Goal: Task Accomplishment & Management: Complete application form

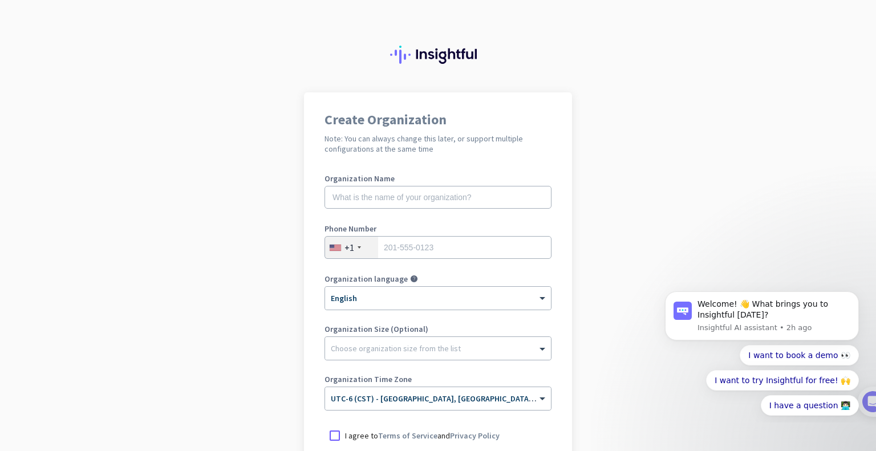
scroll to position [135, 0]
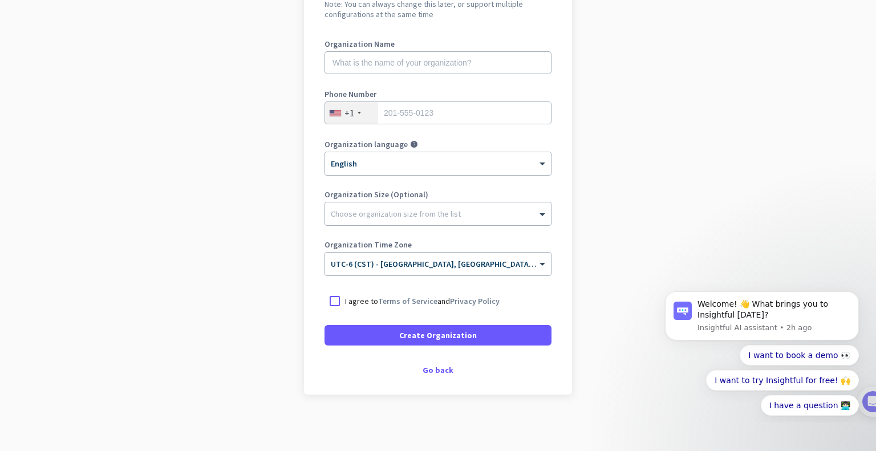
click at [384, 75] on div "Organization Name" at bounding box center [437, 63] width 227 height 46
click at [380, 66] on input "text" at bounding box center [437, 62] width 227 height 23
click at [411, 63] on input "text" at bounding box center [437, 62] width 227 height 23
type input "Interconnect"
click at [459, 118] on input "tel" at bounding box center [437, 112] width 227 height 23
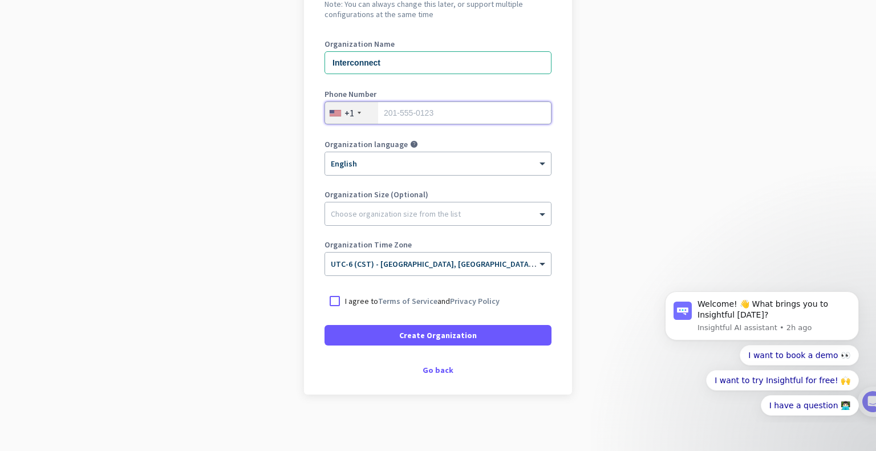
type input "8186063192"
click at [329, 302] on div at bounding box center [334, 301] width 21 height 21
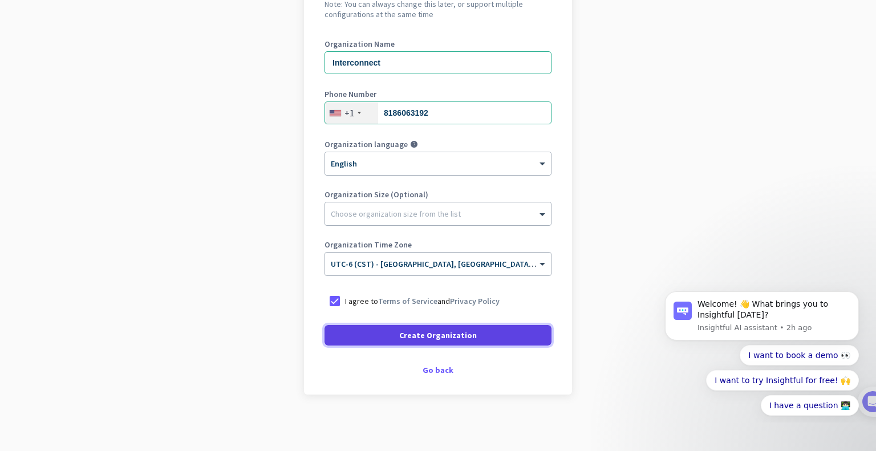
click at [390, 343] on span at bounding box center [437, 335] width 227 height 27
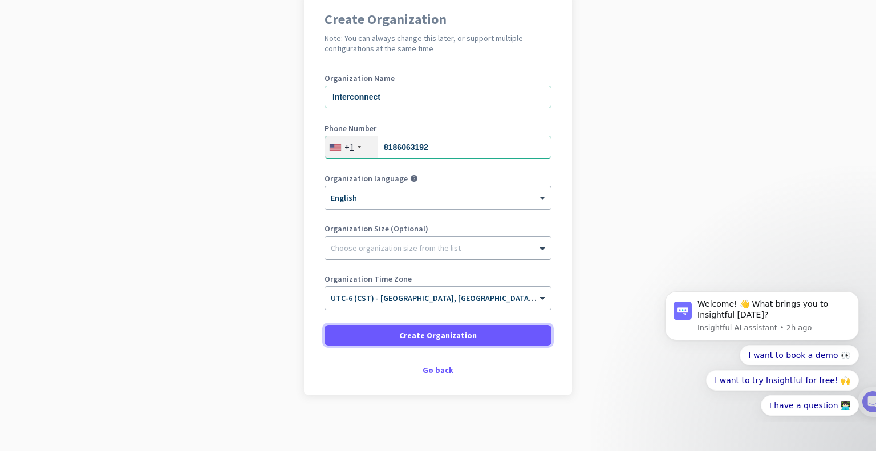
scroll to position [0, 0]
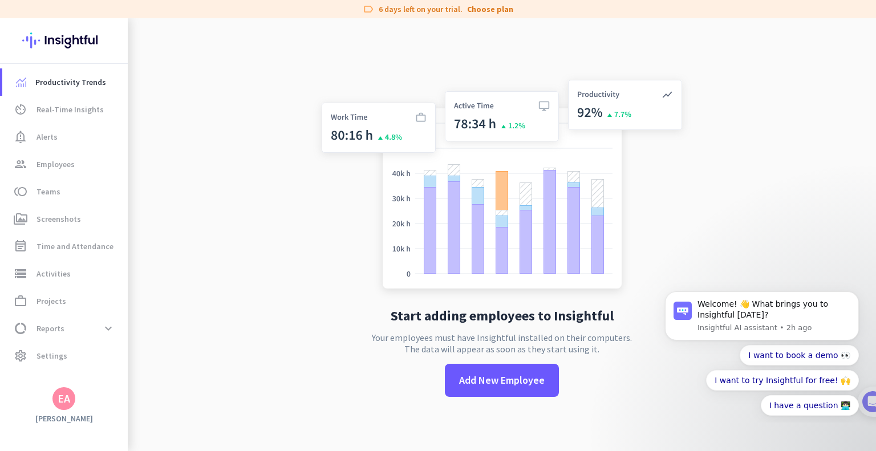
click at [814, 223] on app-no-employees "Start adding employees to Insightful Your employees must have Insightful instal…" at bounding box center [502, 243] width 748 height 451
click at [490, 5] on link "Choose plan" at bounding box center [490, 8] width 46 height 11
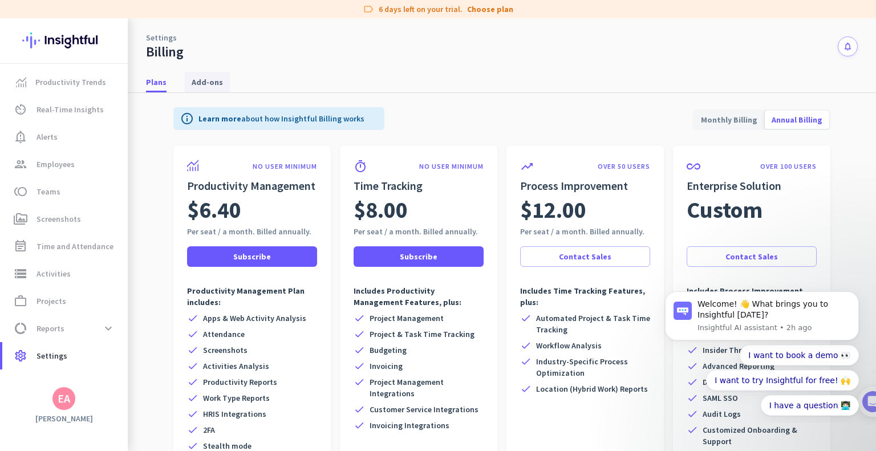
click at [211, 86] on span "Add-ons" at bounding box center [207, 81] width 31 height 11
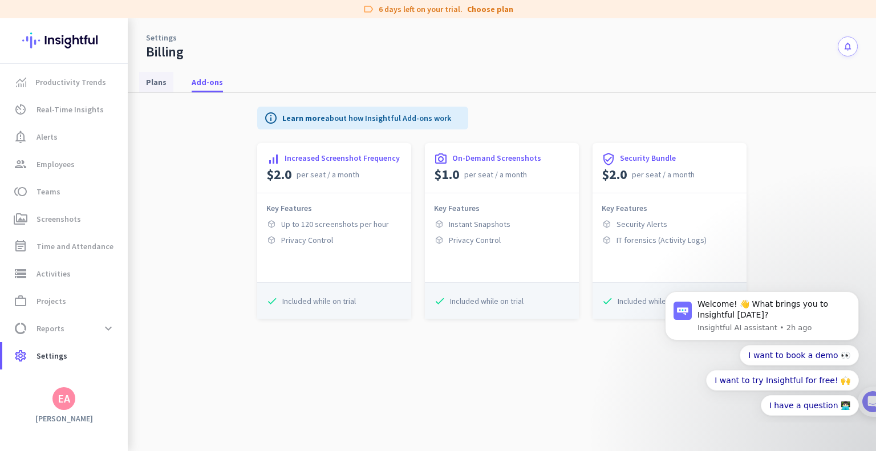
click at [152, 83] on span "Plans" at bounding box center [156, 81] width 21 height 11
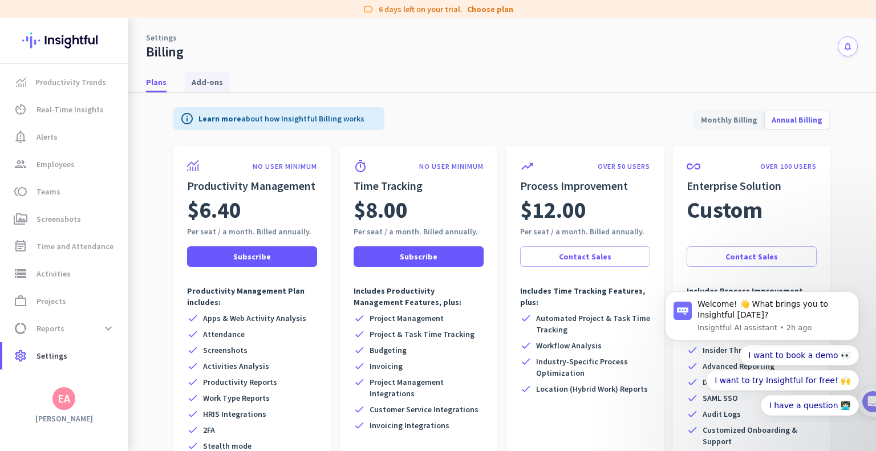
click at [212, 82] on span "Add-ons" at bounding box center [207, 81] width 31 height 11
